Goal: Navigation & Orientation: Find specific page/section

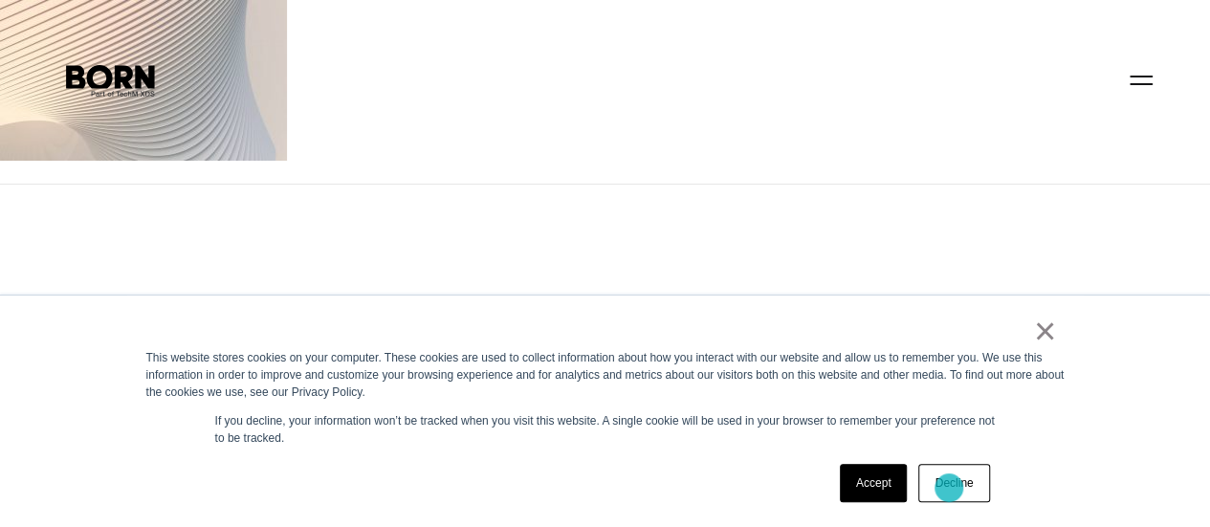
click at [949, 488] on link "Decline" at bounding box center [953, 483] width 71 height 38
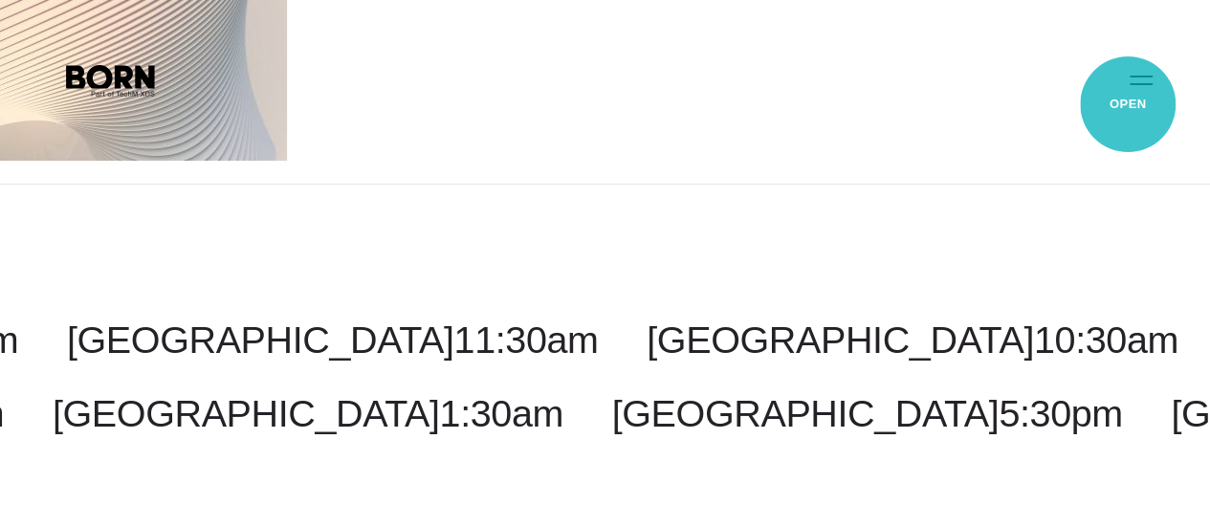
click at [1128, 99] on button "Primary Menu" at bounding box center [1141, 79] width 46 height 40
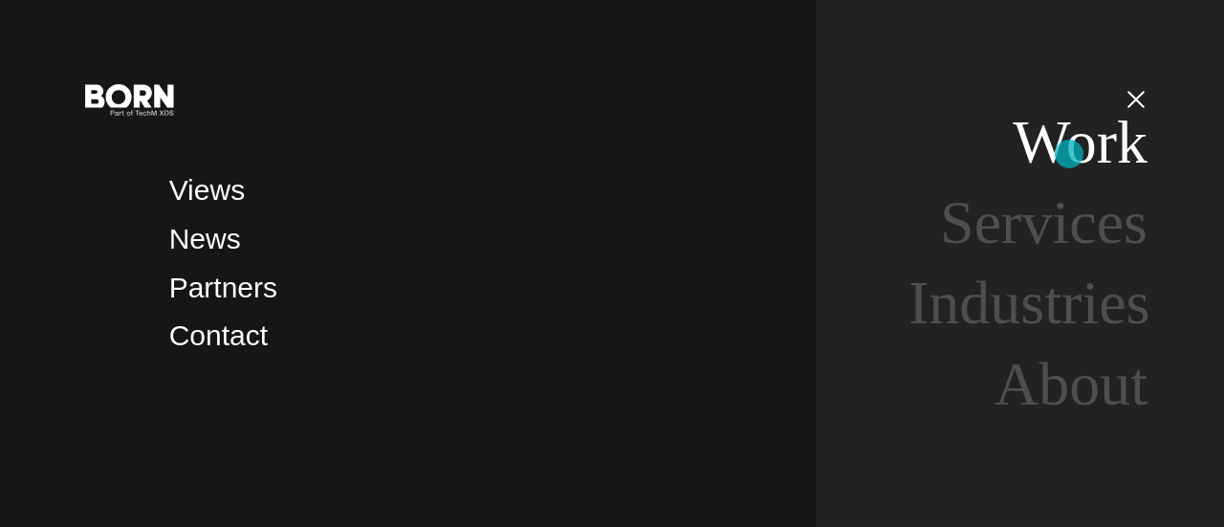
click at [1069, 154] on link "Work" at bounding box center [1080, 142] width 135 height 68
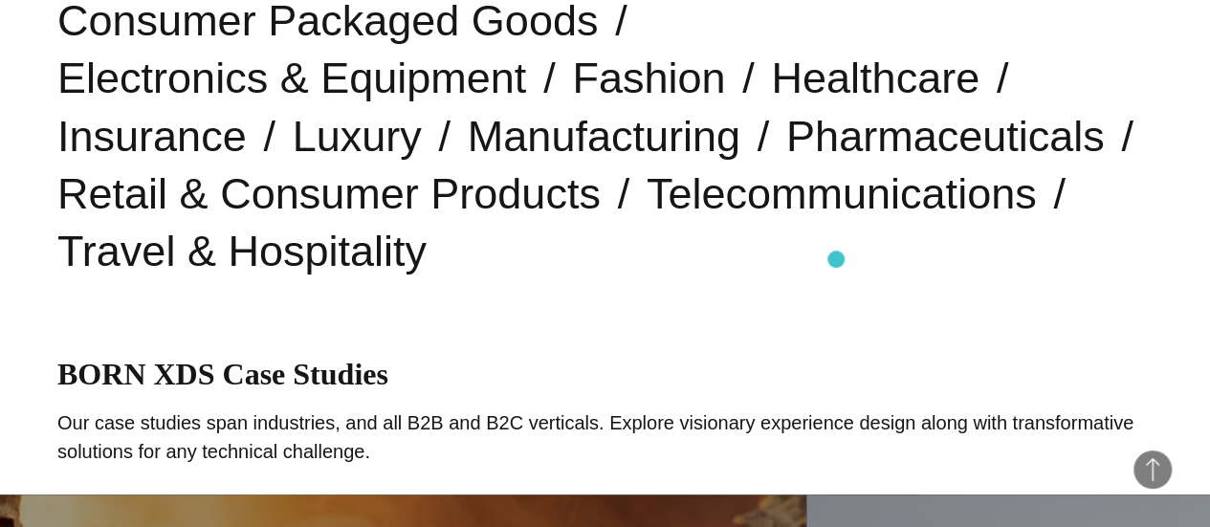
scroll to position [731, 0]
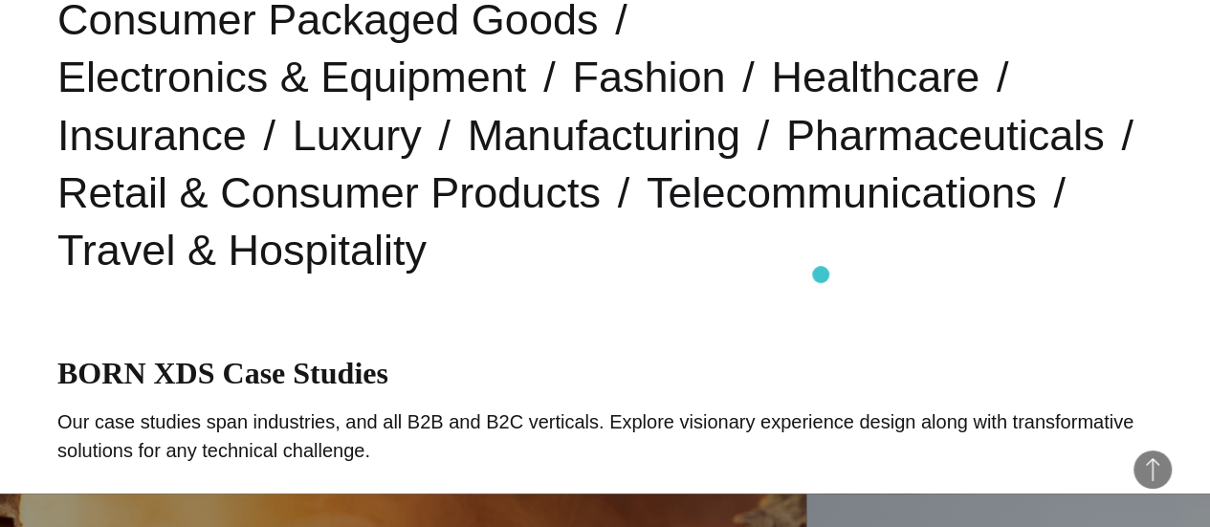
drag, startPoint x: 824, startPoint y: 271, endPoint x: 805, endPoint y: 296, distance: 32.1
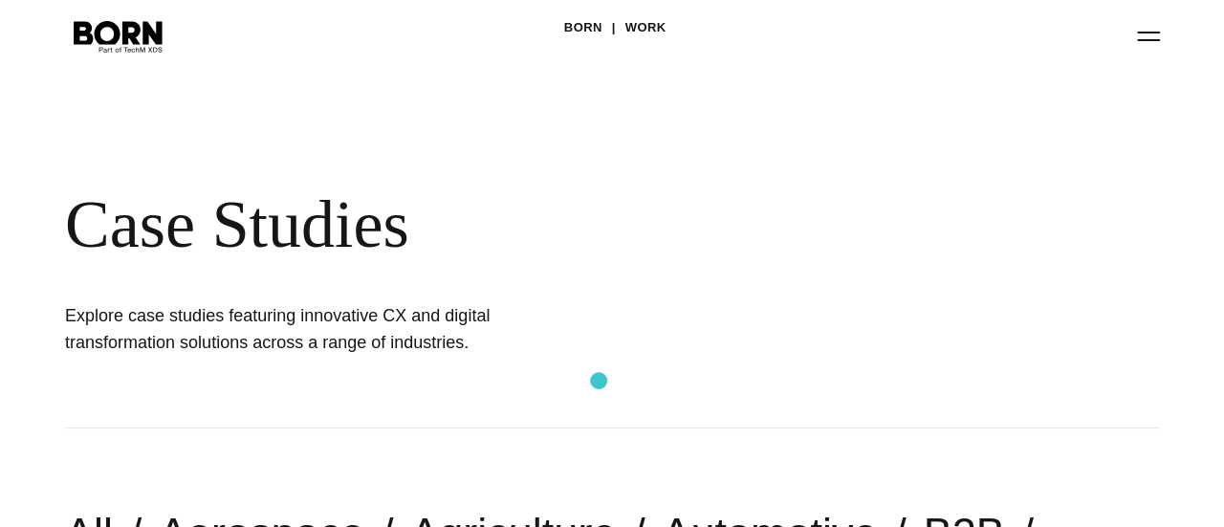
scroll to position [0, 0]
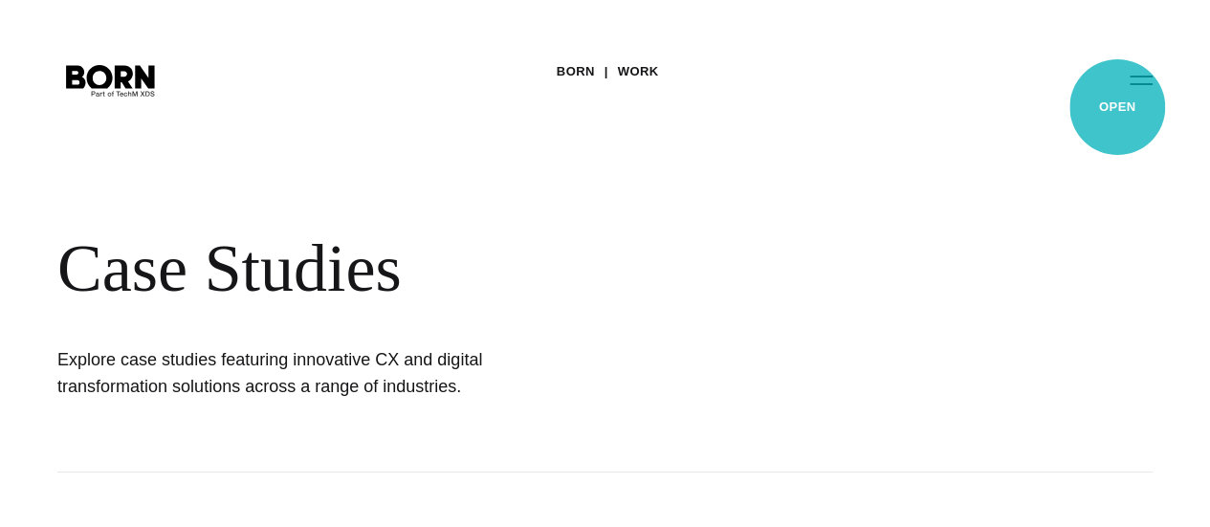
click at [1118, 99] on button "Primary Menu" at bounding box center [1141, 79] width 46 height 40
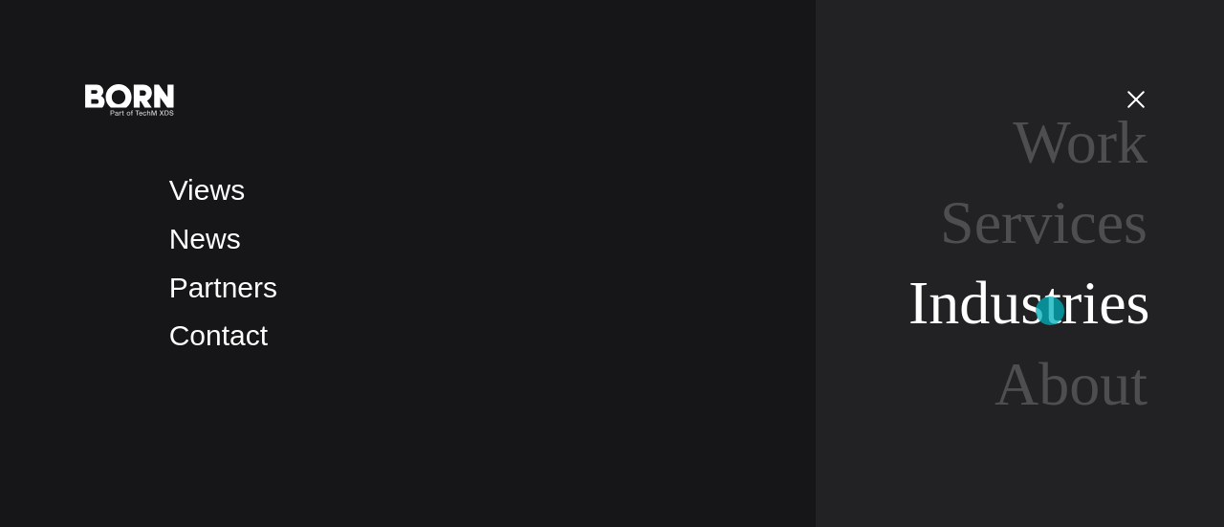
click at [1050, 311] on link "Industries" at bounding box center [1030, 303] width 242 height 68
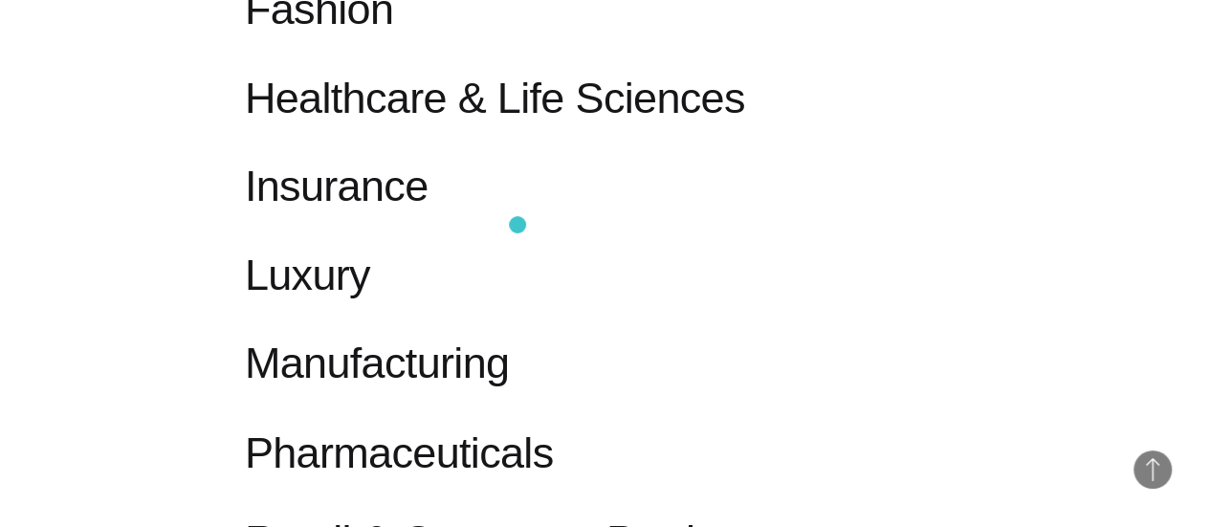
scroll to position [1422, 0]
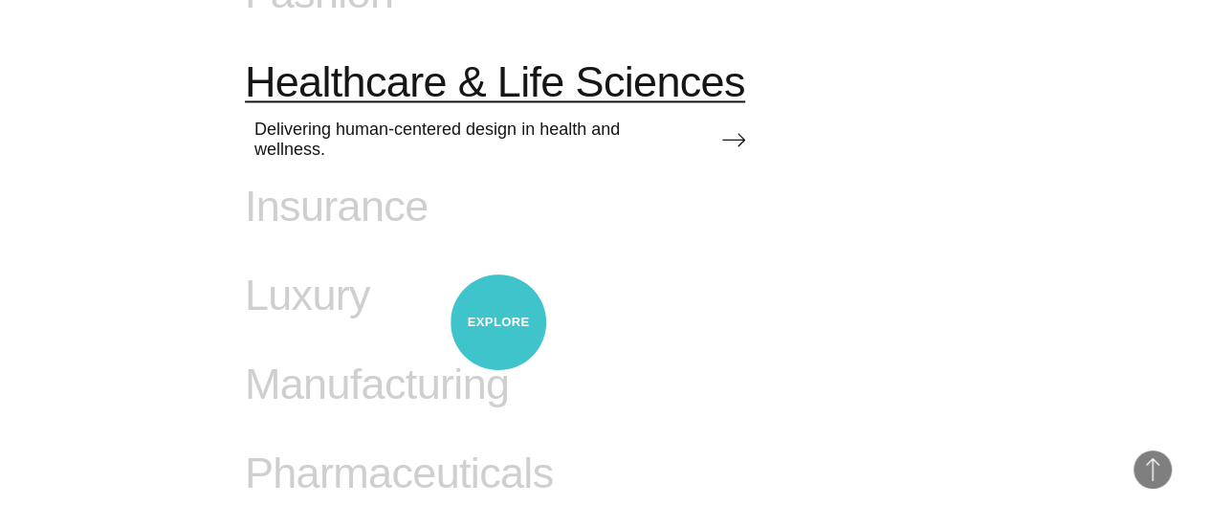
click at [498, 107] on span "Healthcare & Life Sciences" at bounding box center [495, 82] width 500 height 50
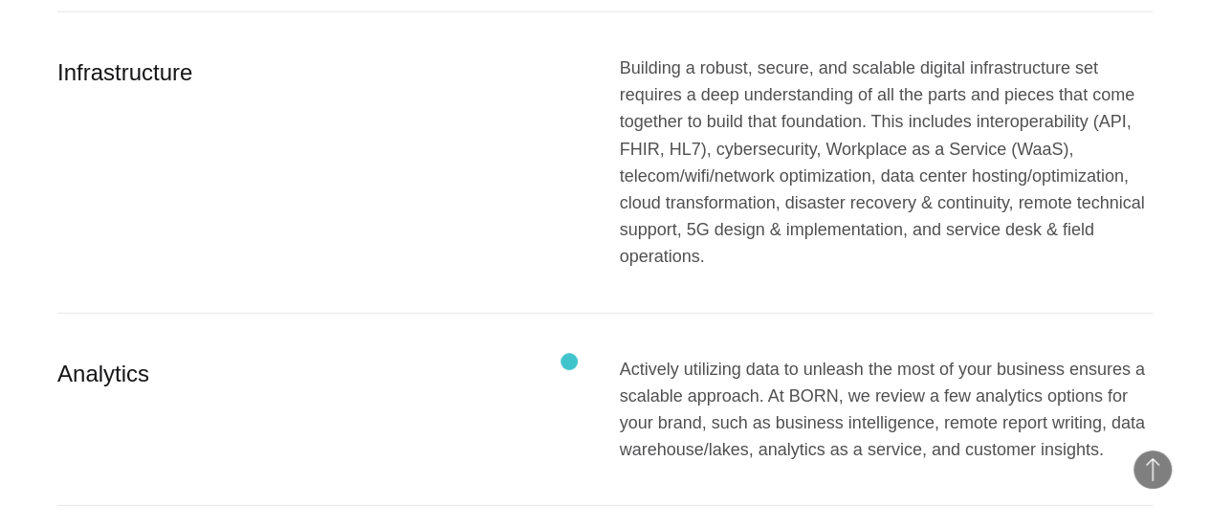
scroll to position [2676, 0]
